Goal: Task Accomplishment & Management: Manage account settings

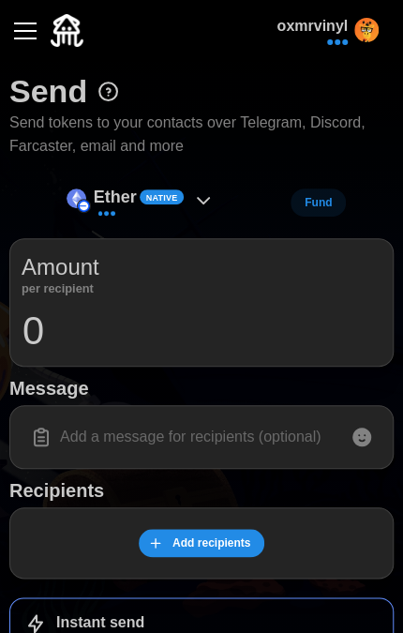
click at [24, 15] on button "button" at bounding box center [25, 31] width 32 height 32
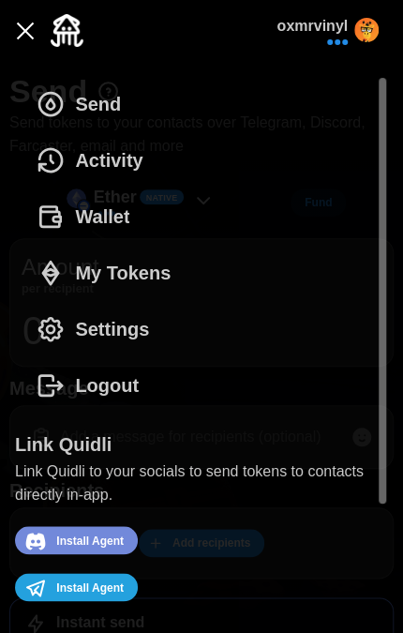
click at [135, 275] on span "My Tokens" at bounding box center [123, 273] width 96 height 54
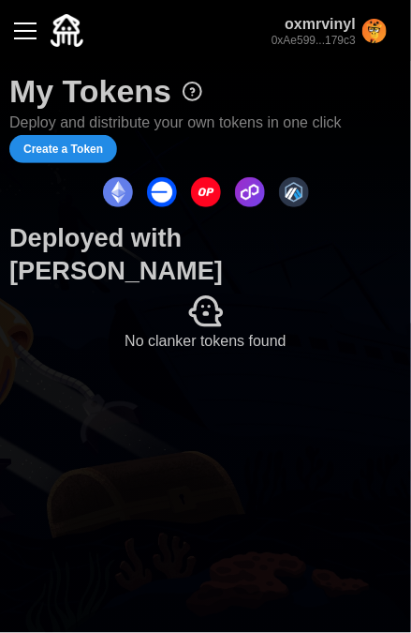
click at [23, 41] on button "button" at bounding box center [25, 31] width 32 height 32
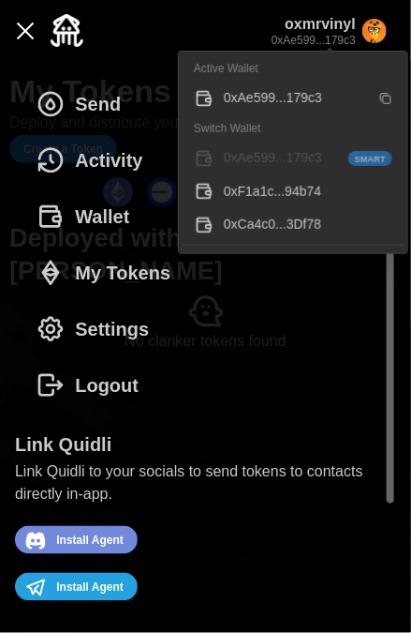
click at [311, 37] on p "0xAe599...179c3" at bounding box center [314, 41] width 84 height 16
click at [312, 221] on div "0xCa4c0...3Df78" at bounding box center [308, 225] width 169 height 21
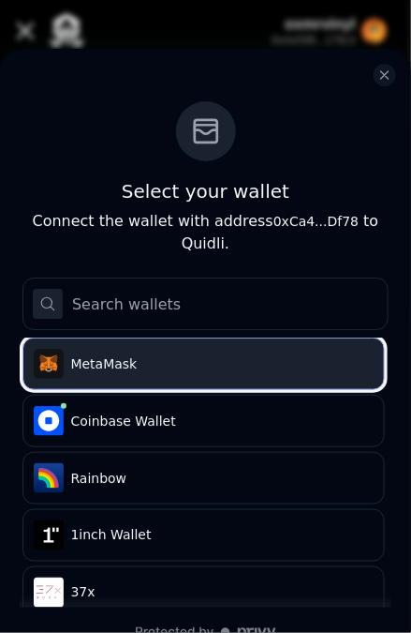
click at [174, 354] on span "MetaMask" at bounding box center [219, 363] width 296 height 19
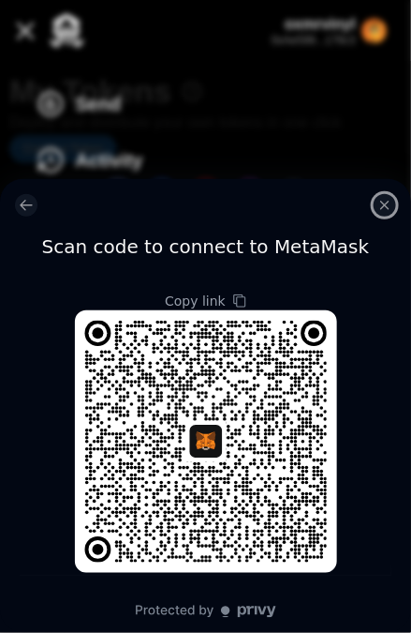
click at [388, 206] on icon "close modal" at bounding box center [385, 205] width 15 height 15
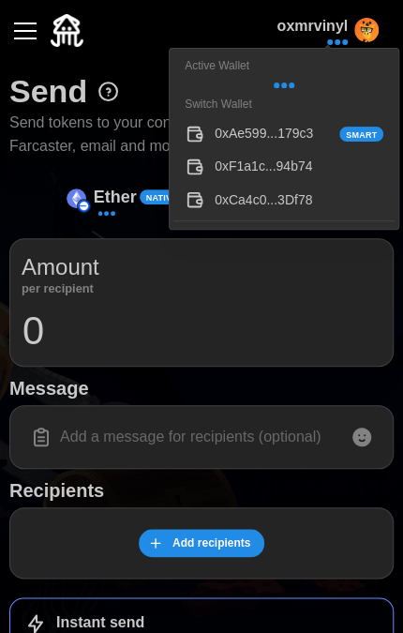
click at [304, 137] on div "0xAe599...179c3 Smart" at bounding box center [299, 134] width 169 height 21
